Goal: Navigation & Orientation: Understand site structure

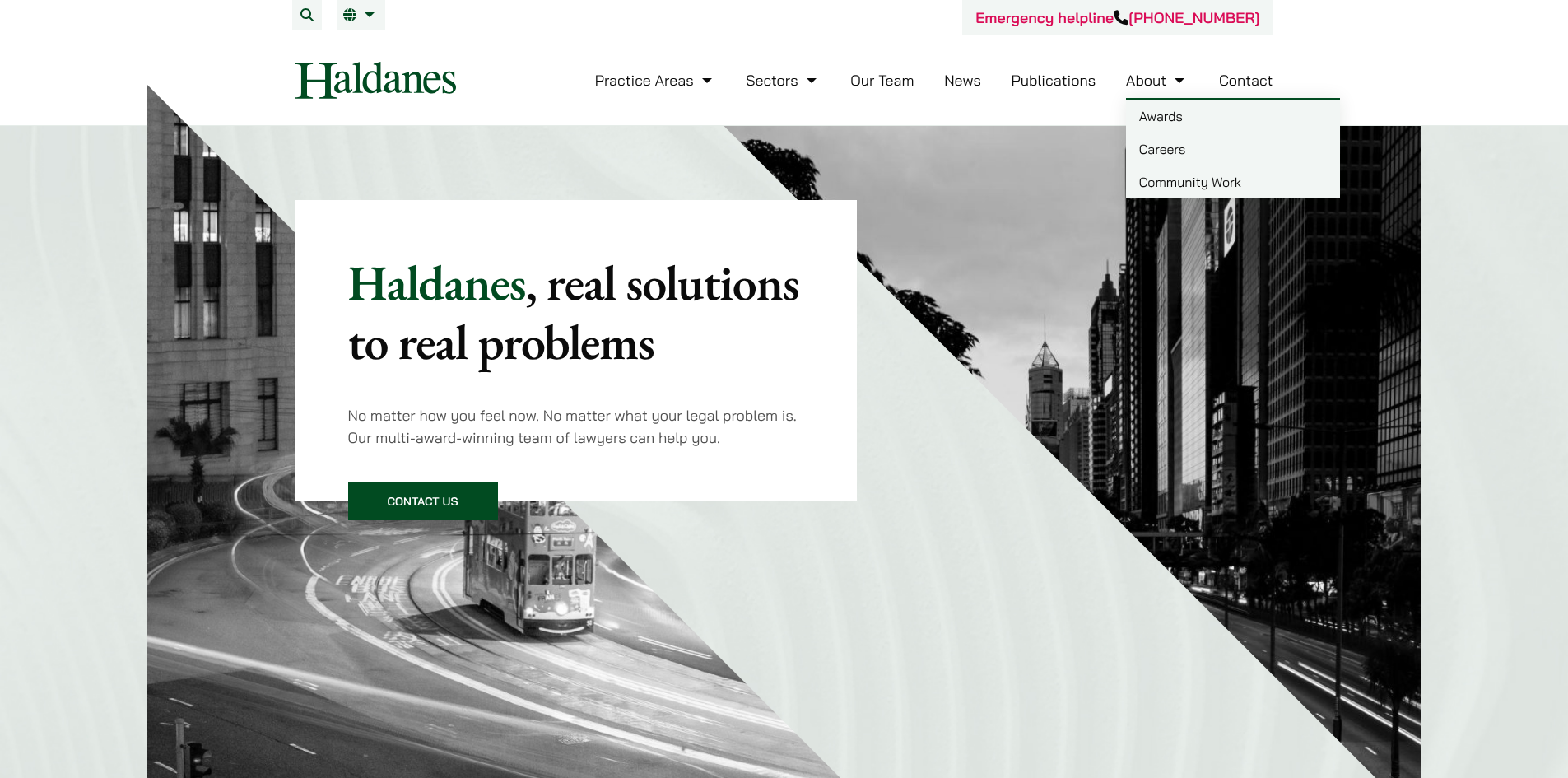
click at [1160, 141] on link "Careers" at bounding box center [1232, 149] width 214 height 33
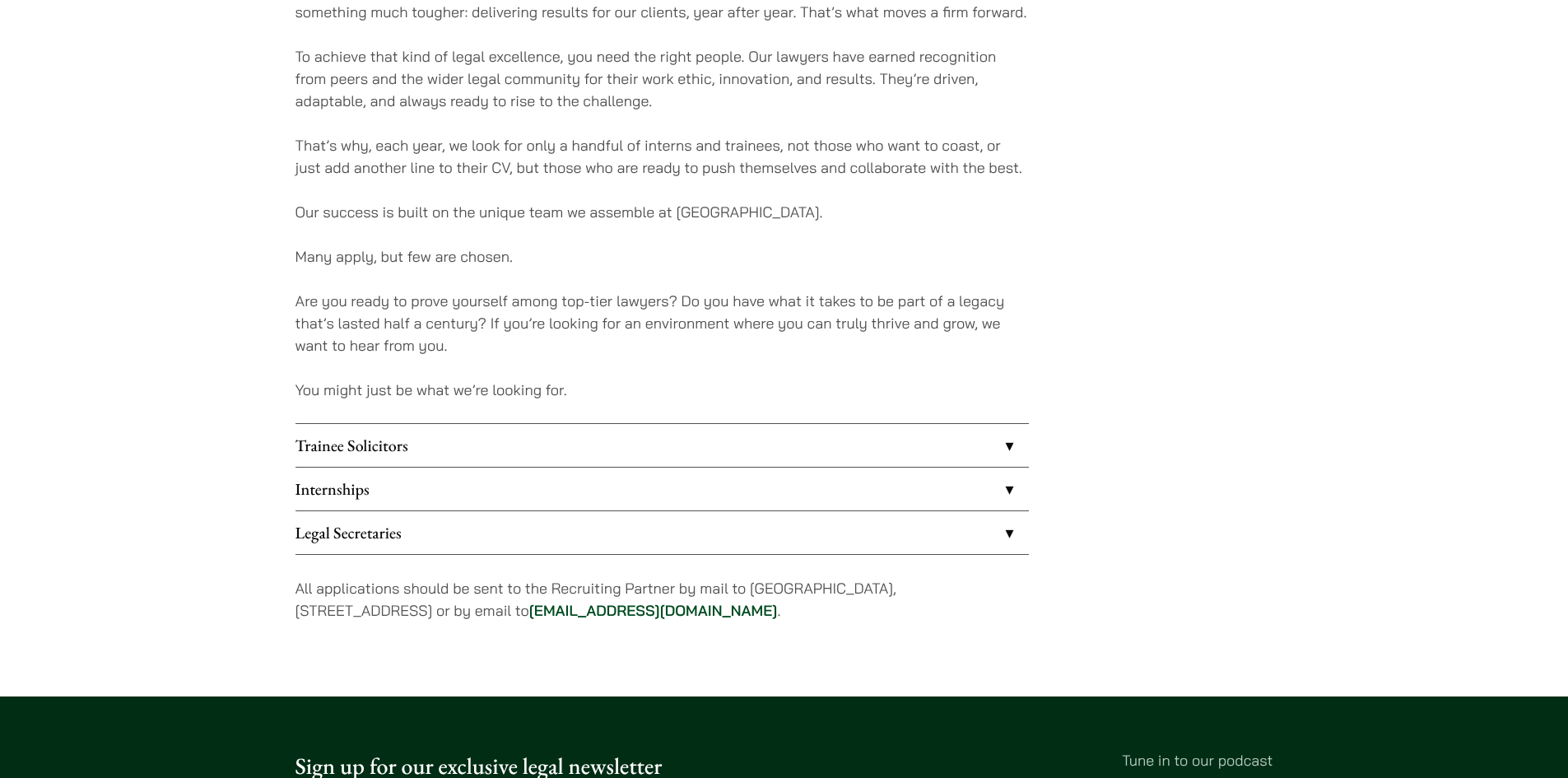
scroll to position [1152, 0]
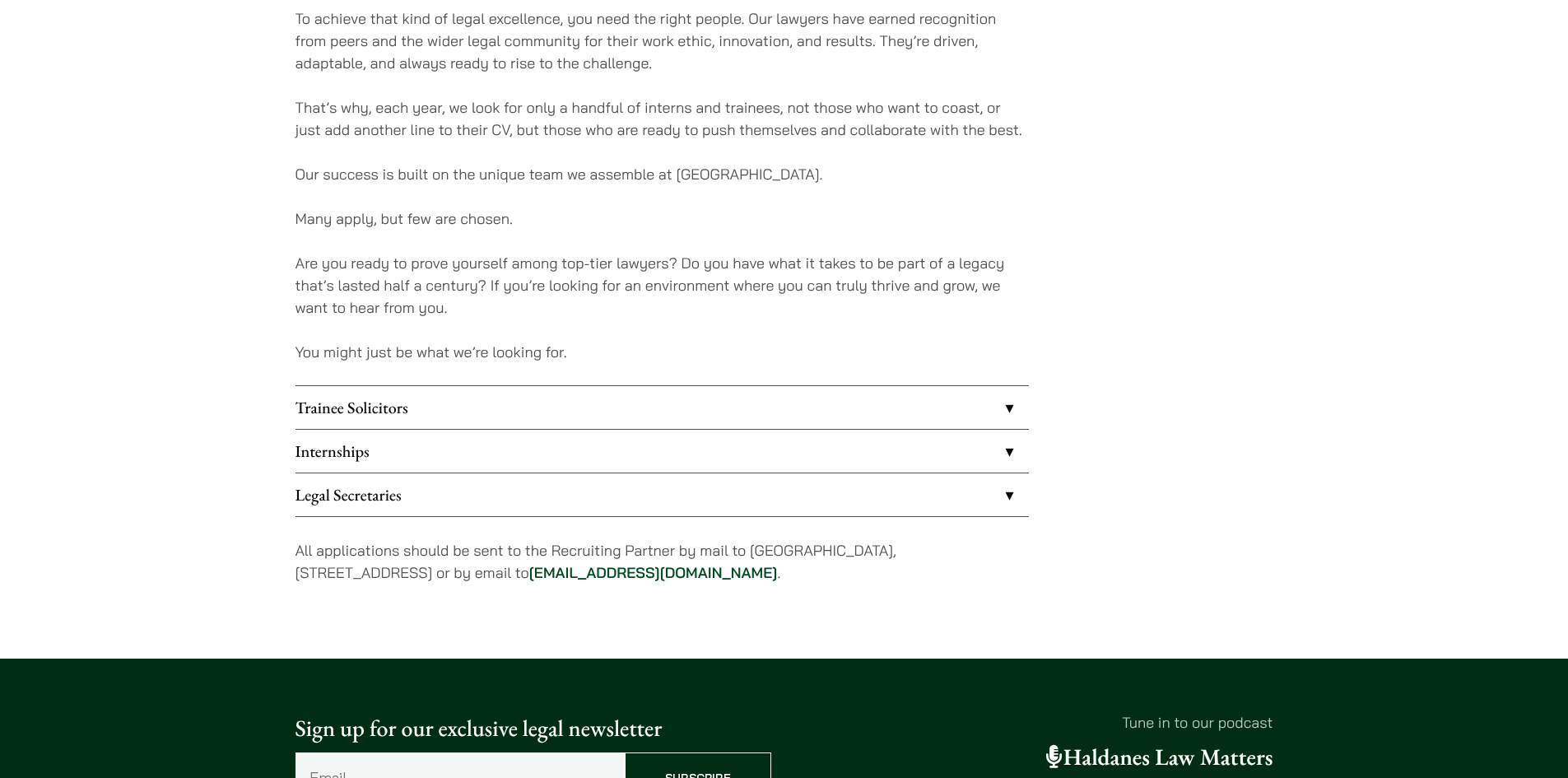
click at [787, 494] on link "Legal Secretaries" at bounding box center [662, 494] width 733 height 43
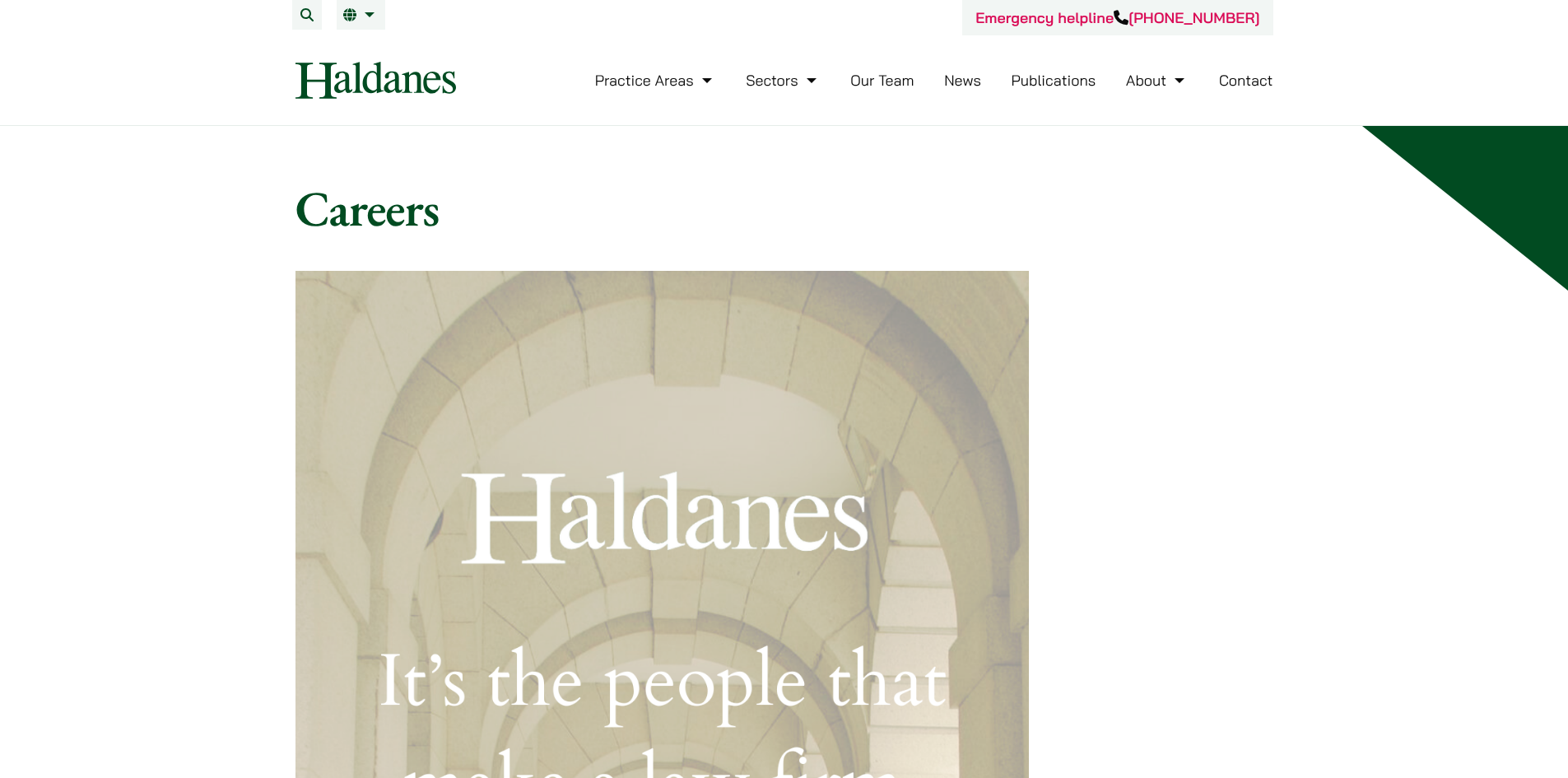
click at [881, 79] on link "Our Team" at bounding box center [881, 80] width 64 height 19
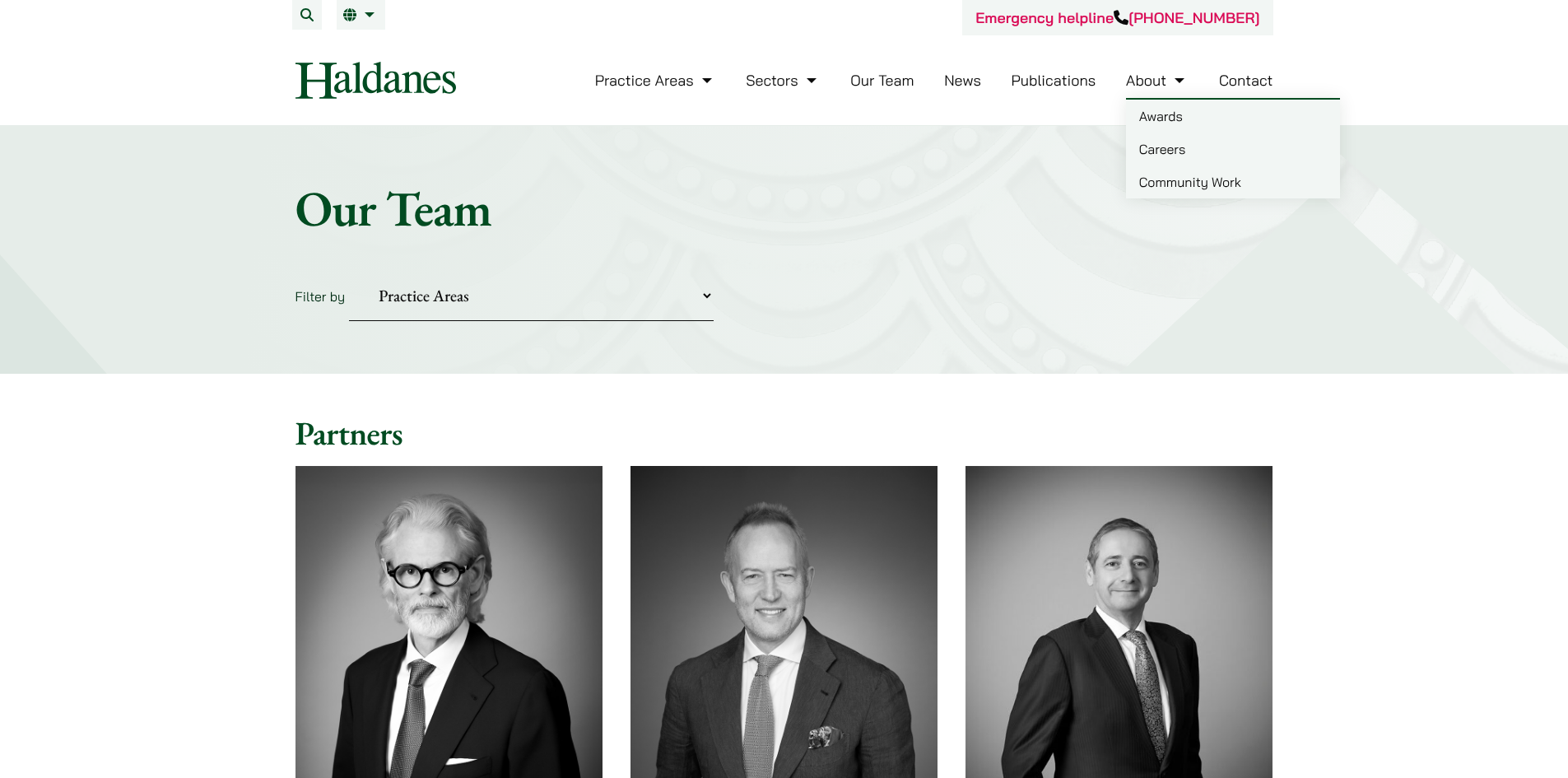
click at [1172, 175] on link "Community Work" at bounding box center [1232, 182] width 214 height 33
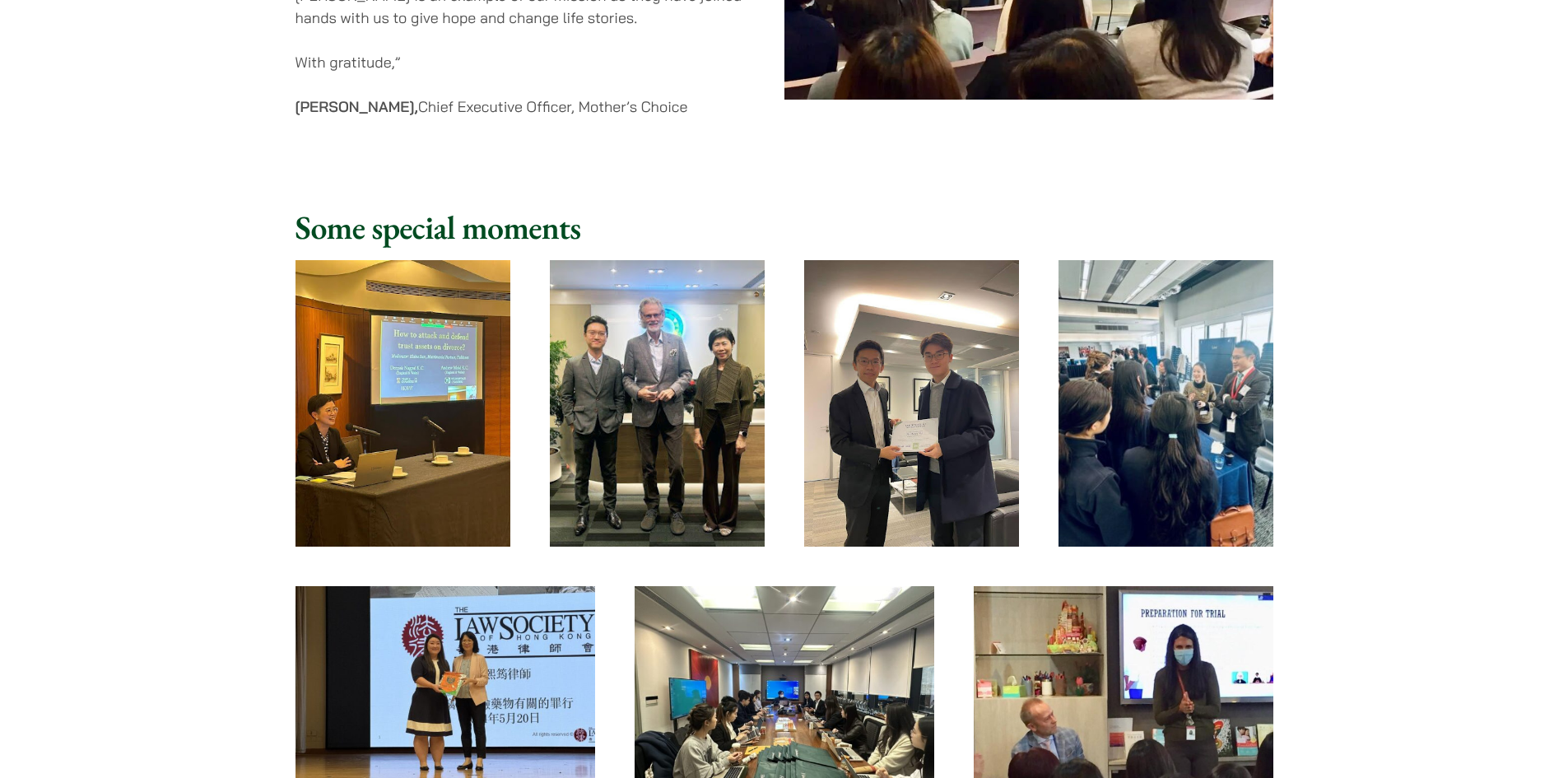
scroll to position [1810, 0]
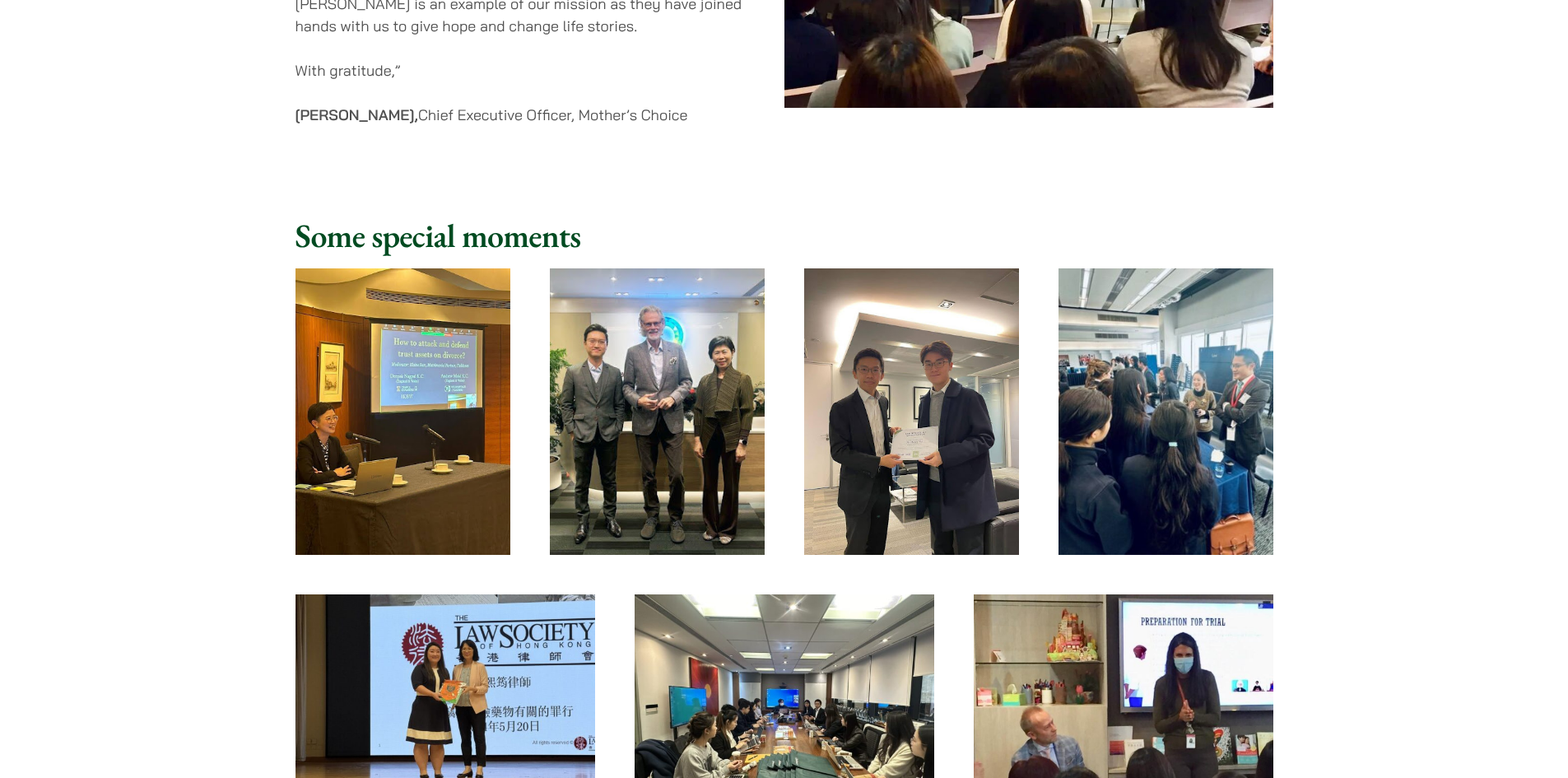
click at [386, 348] on img at bounding box center [403, 412] width 215 height 286
click at [420, 382] on img at bounding box center [403, 412] width 215 height 286
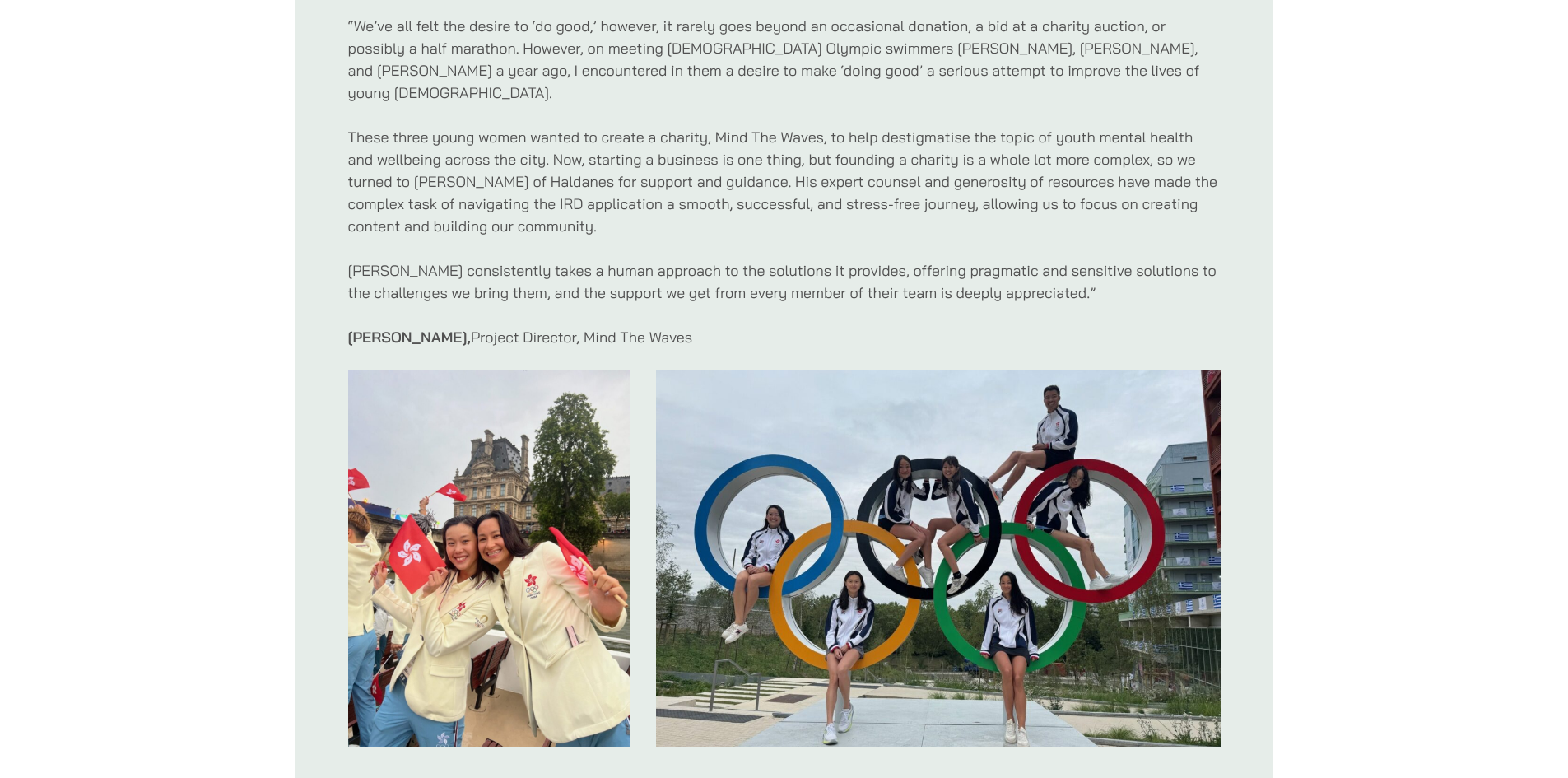
scroll to position [0, 0]
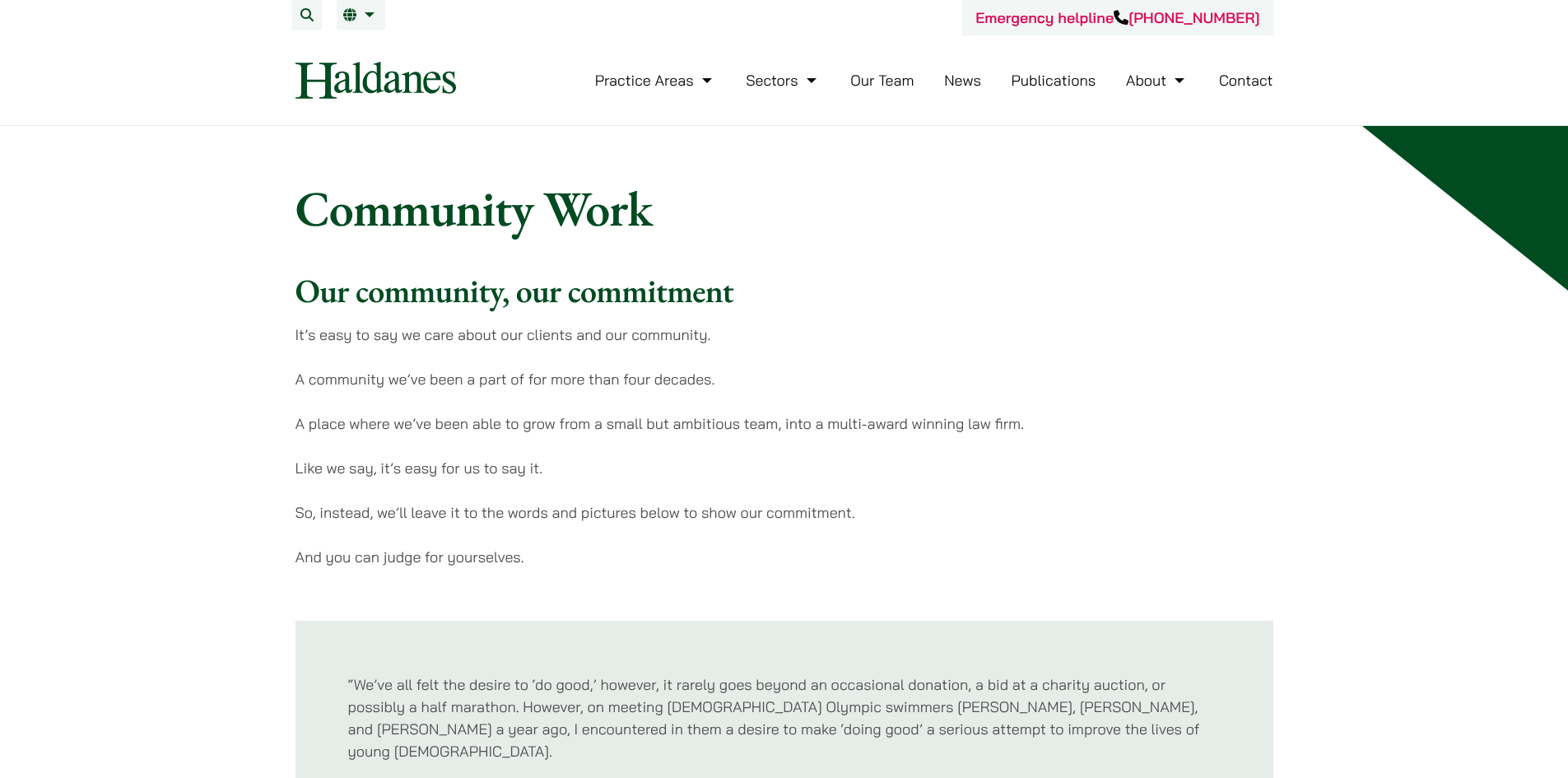
click at [870, 87] on link "Our Team" at bounding box center [881, 80] width 64 height 19
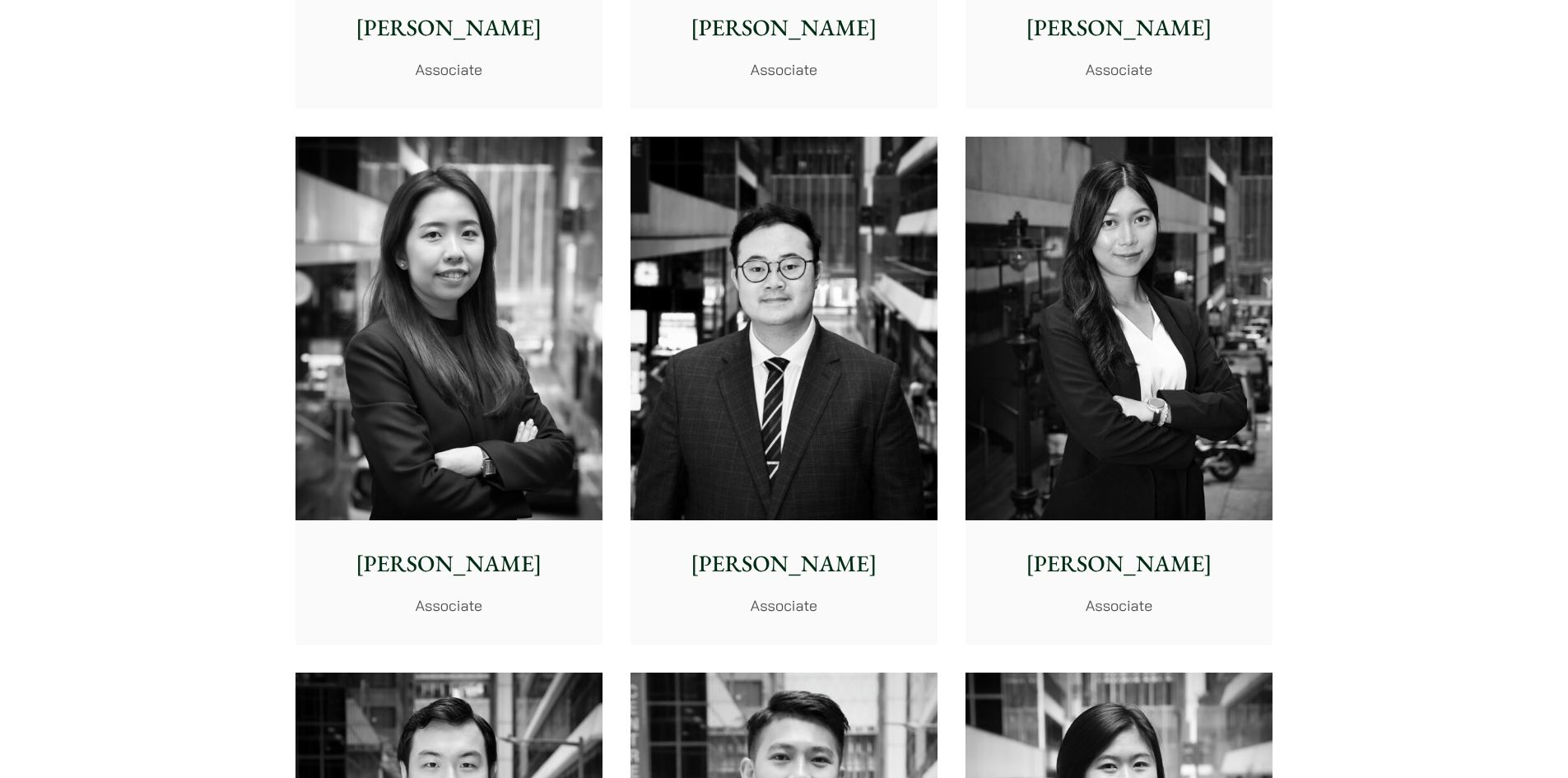
scroll to position [6336, 0]
